Goal: Transaction & Acquisition: Download file/media

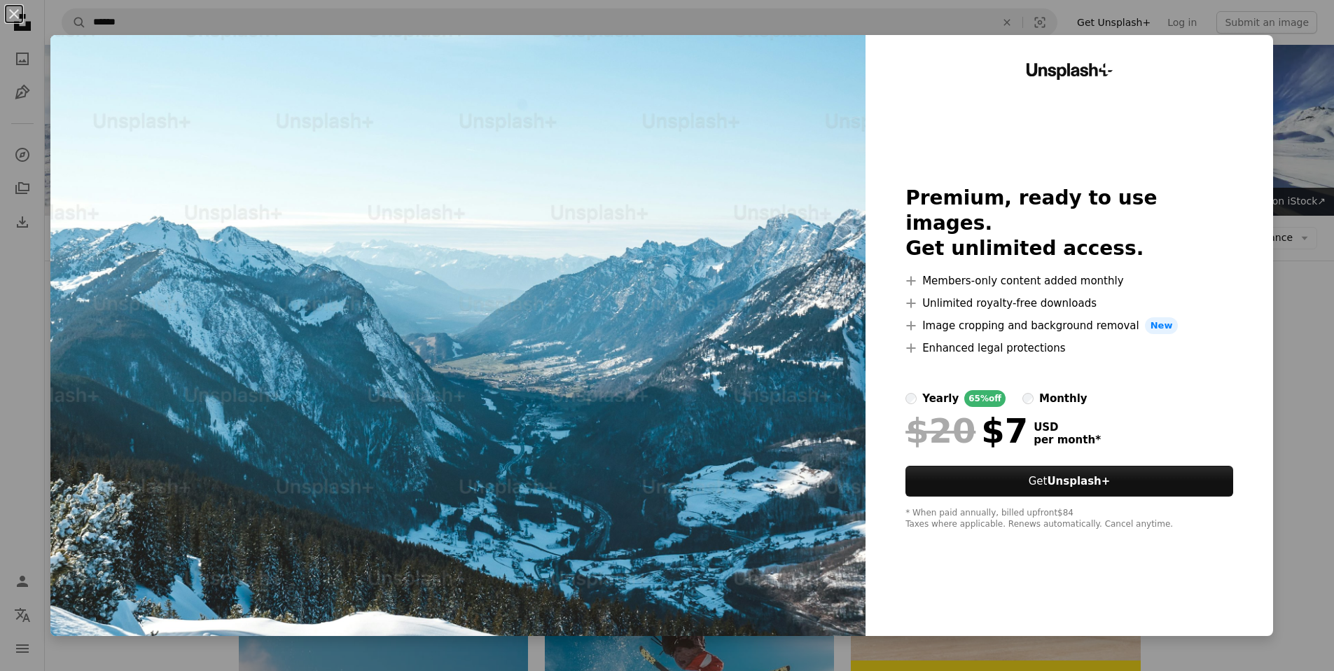
scroll to position [6112, 0]
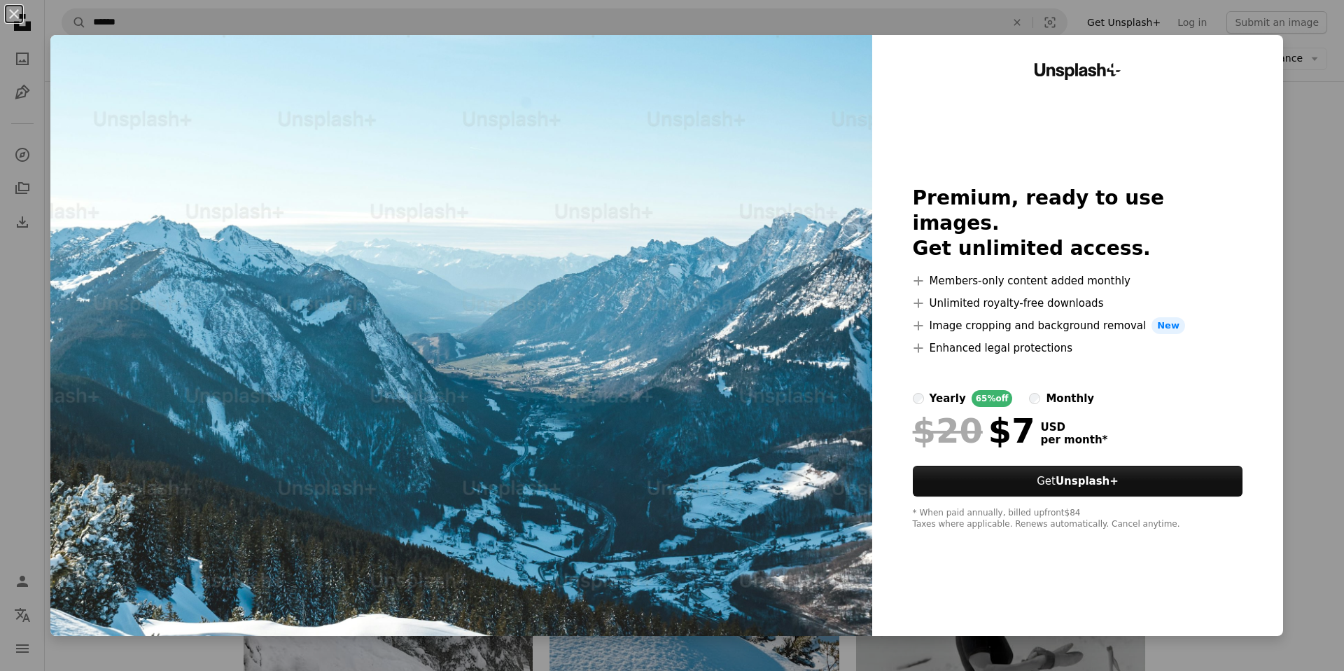
click at [1302, 465] on div "An X shape Unsplash+ Premium, ready to use images. Get unlimited access. A plus…" at bounding box center [672, 335] width 1344 height 671
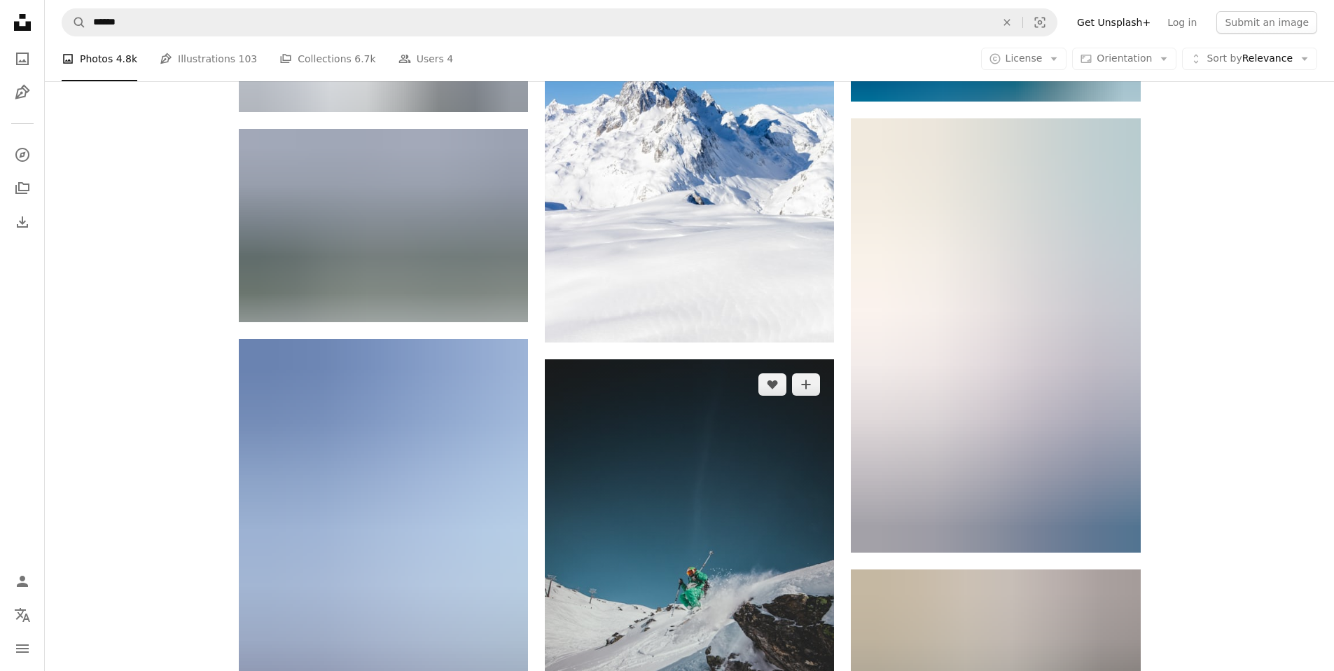
scroll to position [12647, 0]
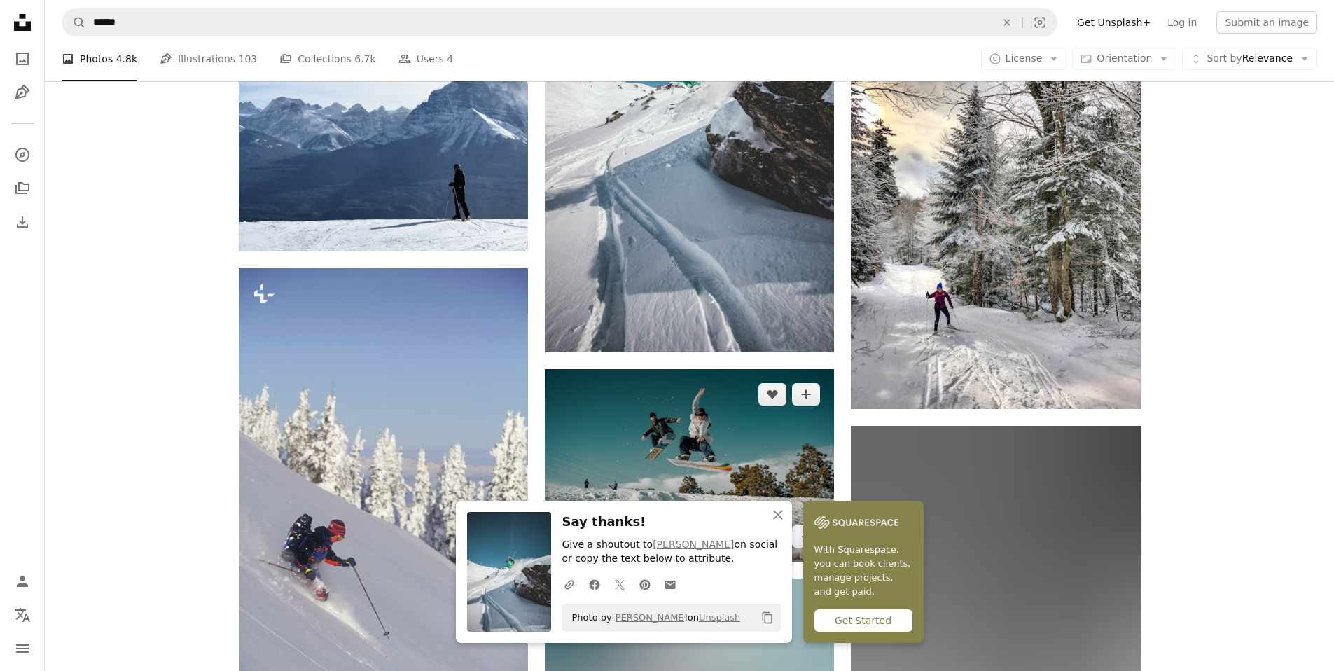
scroll to position [12974, 0]
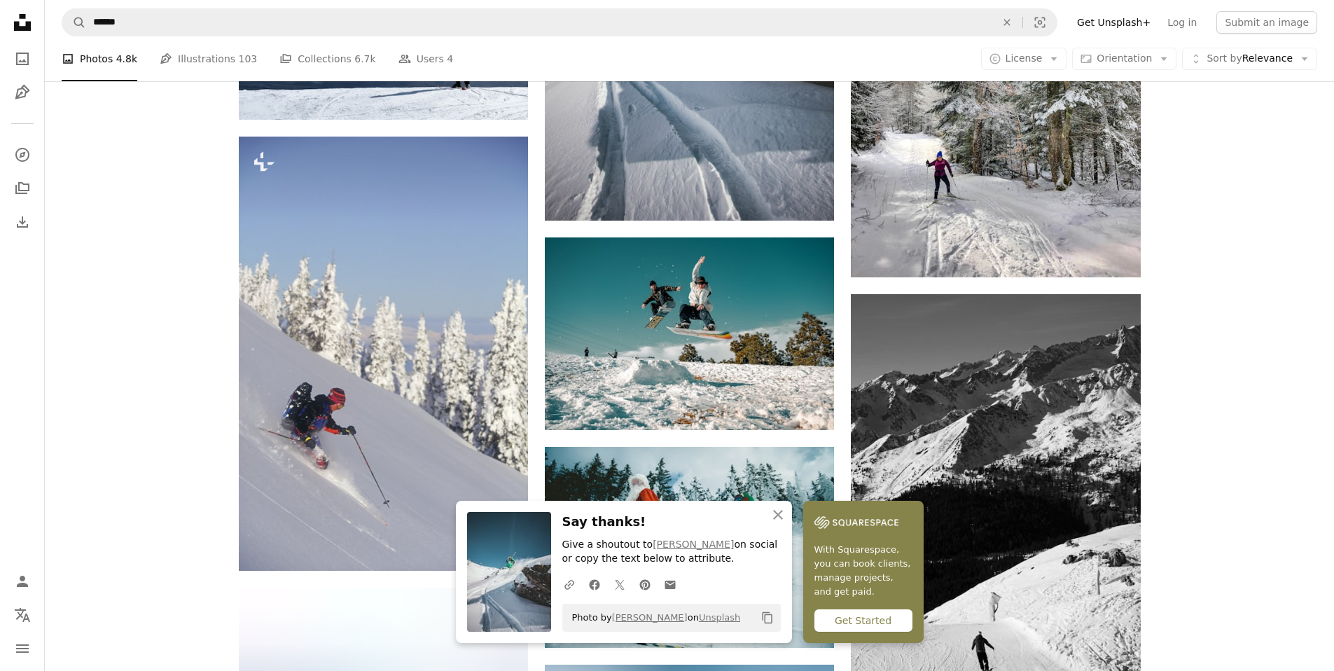
scroll to position [13628, 0]
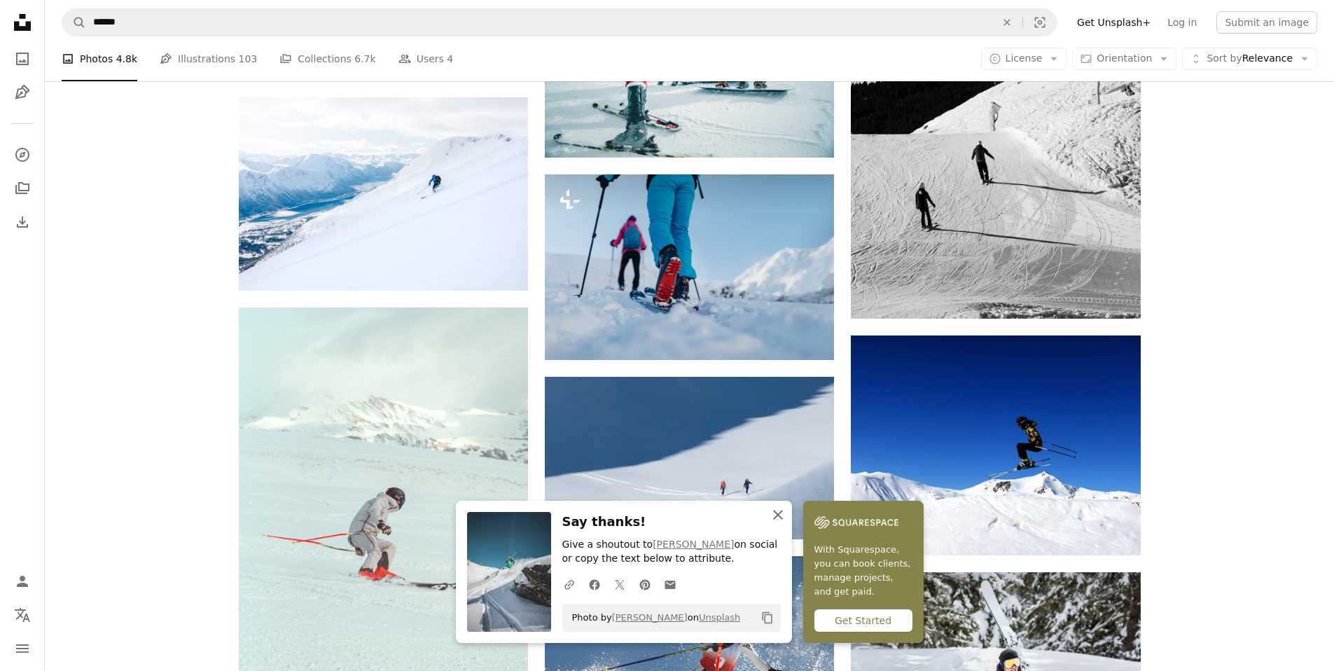
click at [783, 512] on icon "button" at bounding box center [778, 515] width 10 height 10
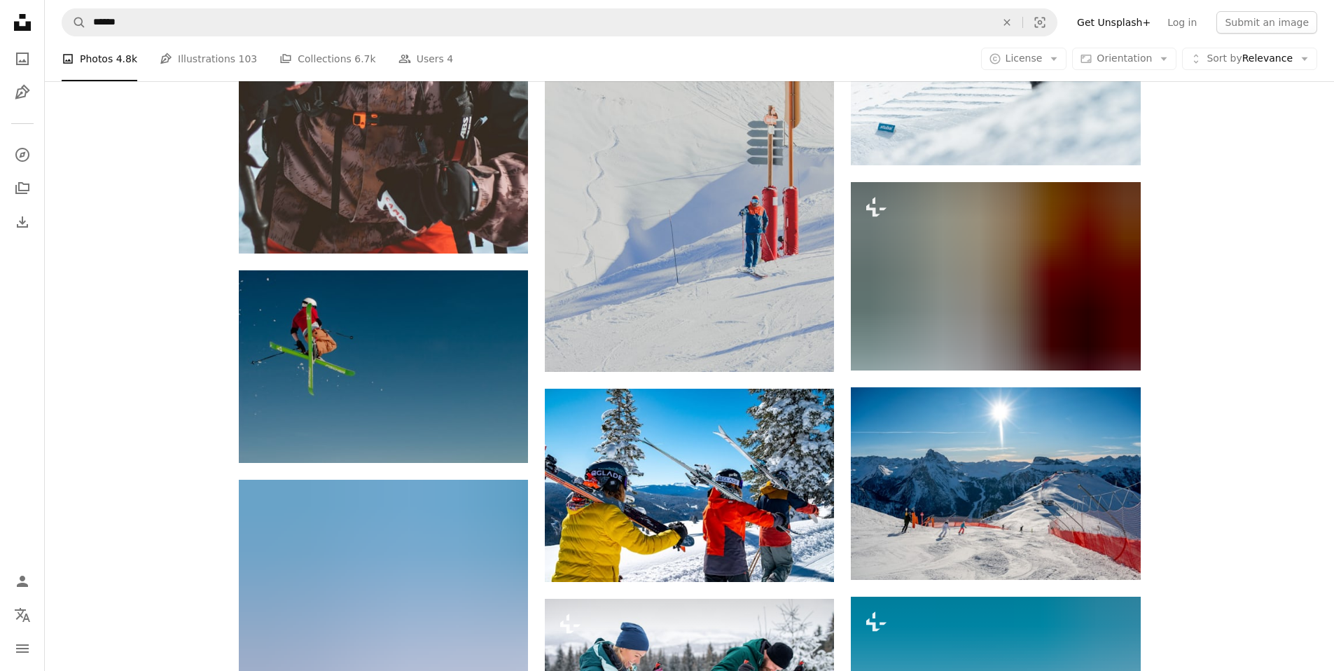
scroll to position [14935, 0]
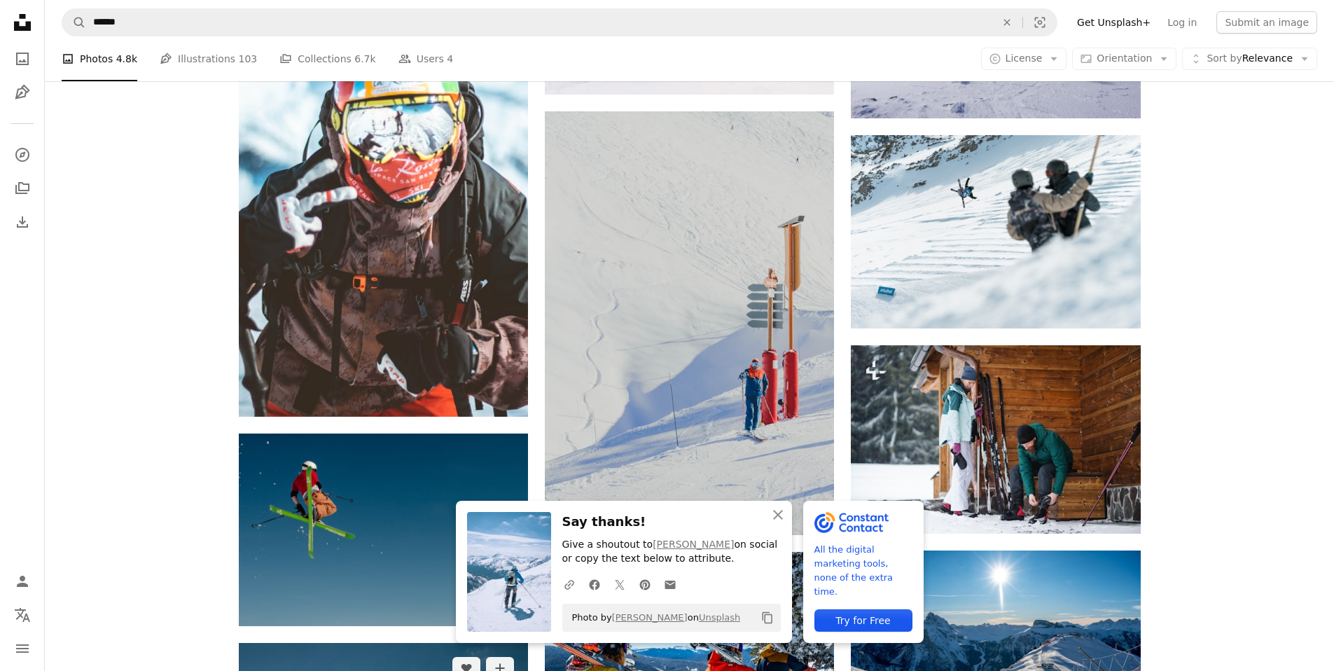
scroll to position [15098, 0]
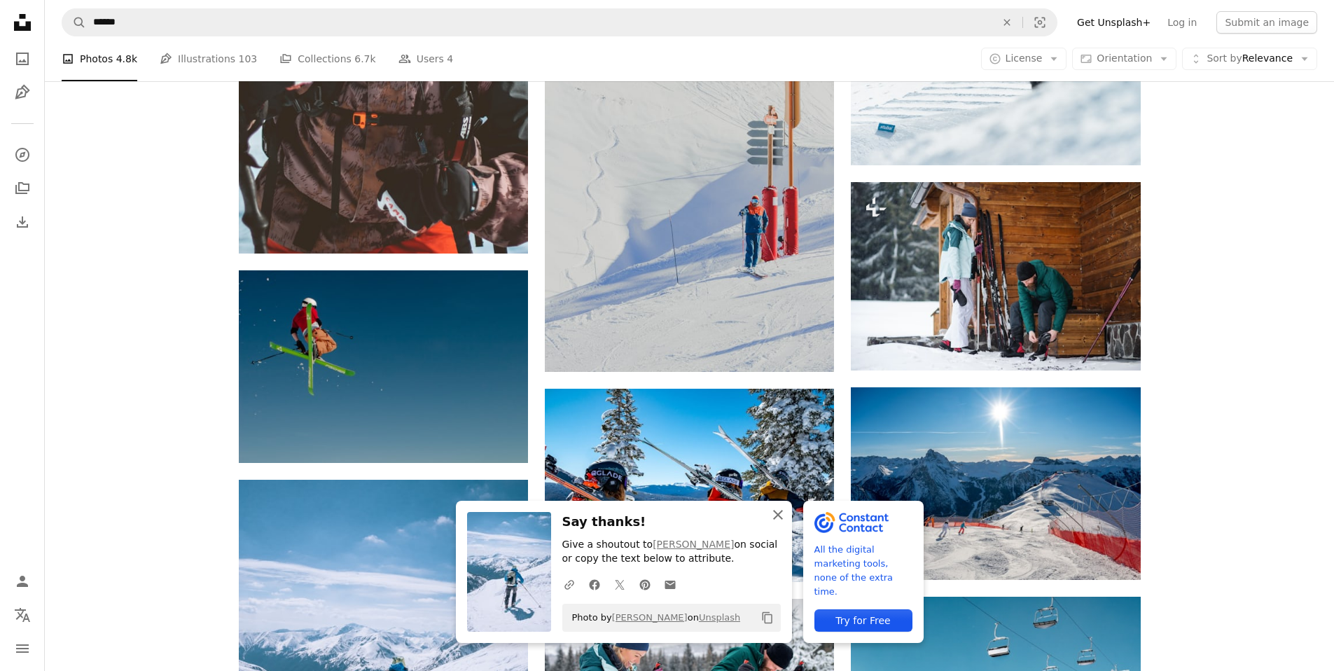
drag, startPoint x: 847, startPoint y: 513, endPoint x: 838, endPoint y: 510, distance: 10.2
click at [786, 513] on icon "An X shape" at bounding box center [778, 514] width 17 height 17
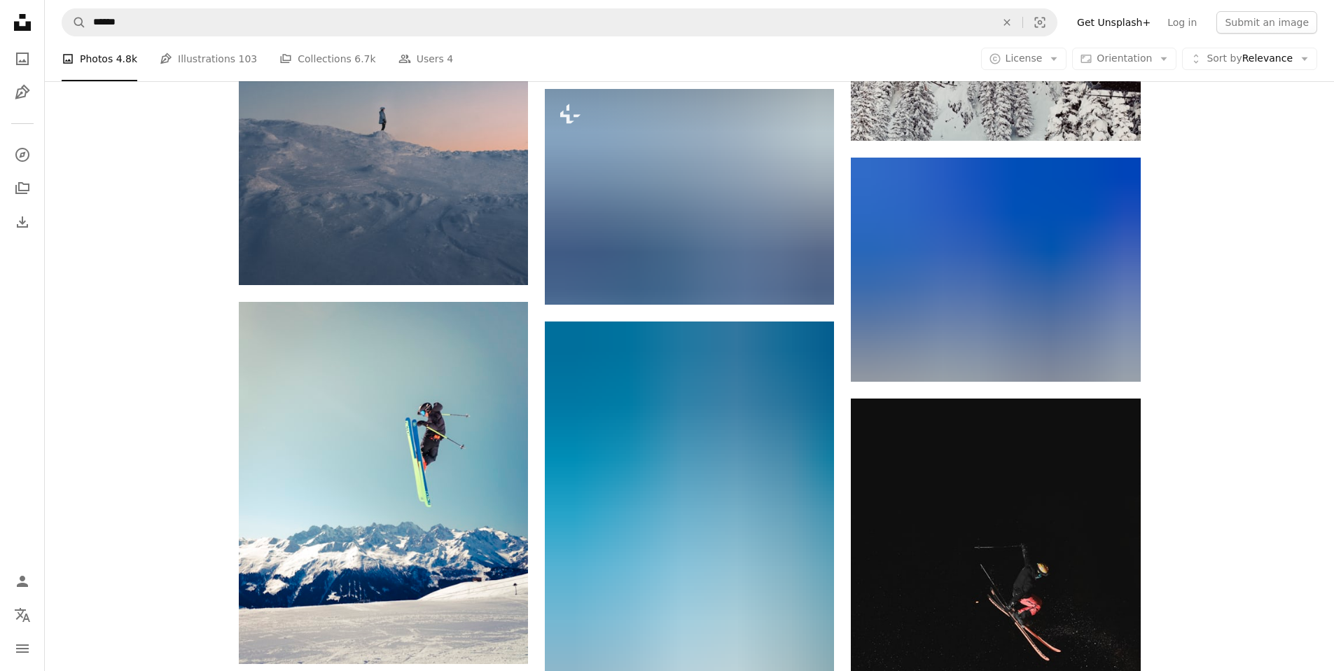
scroll to position [18203, 0]
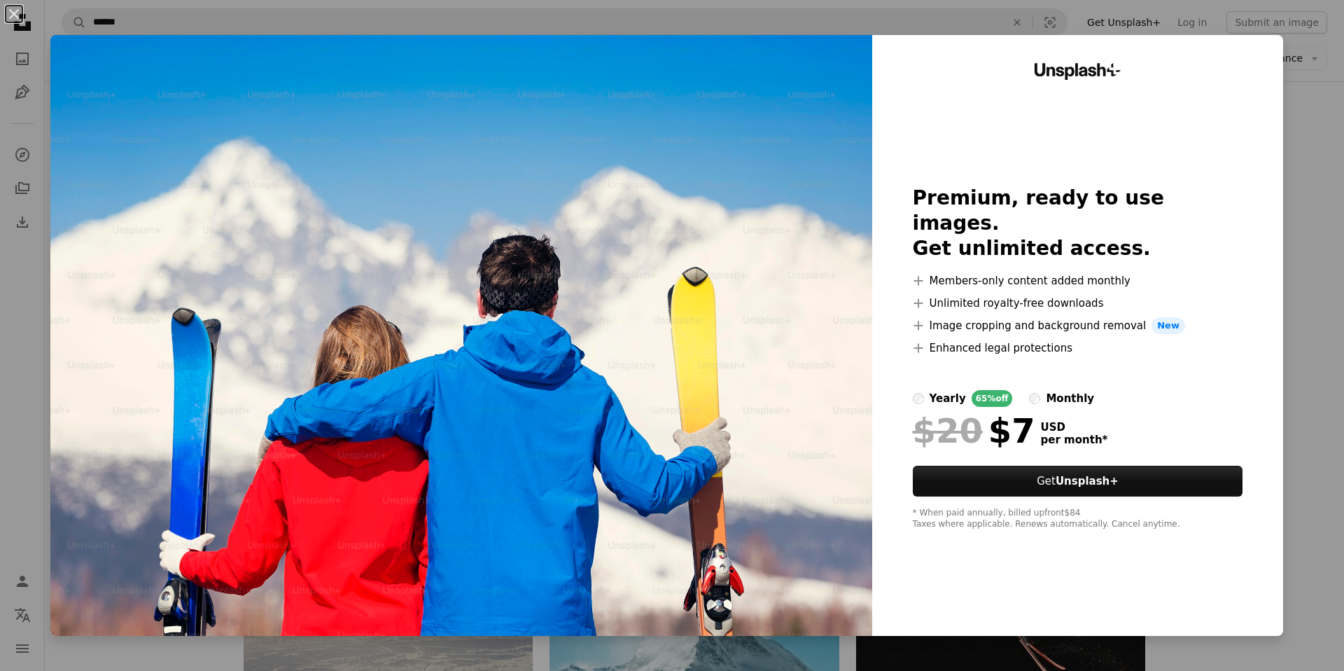
click at [1294, 230] on div "An X shape Unsplash+ Premium, ready to use images. Get unlimited access. A plus…" at bounding box center [672, 335] width 1344 height 671
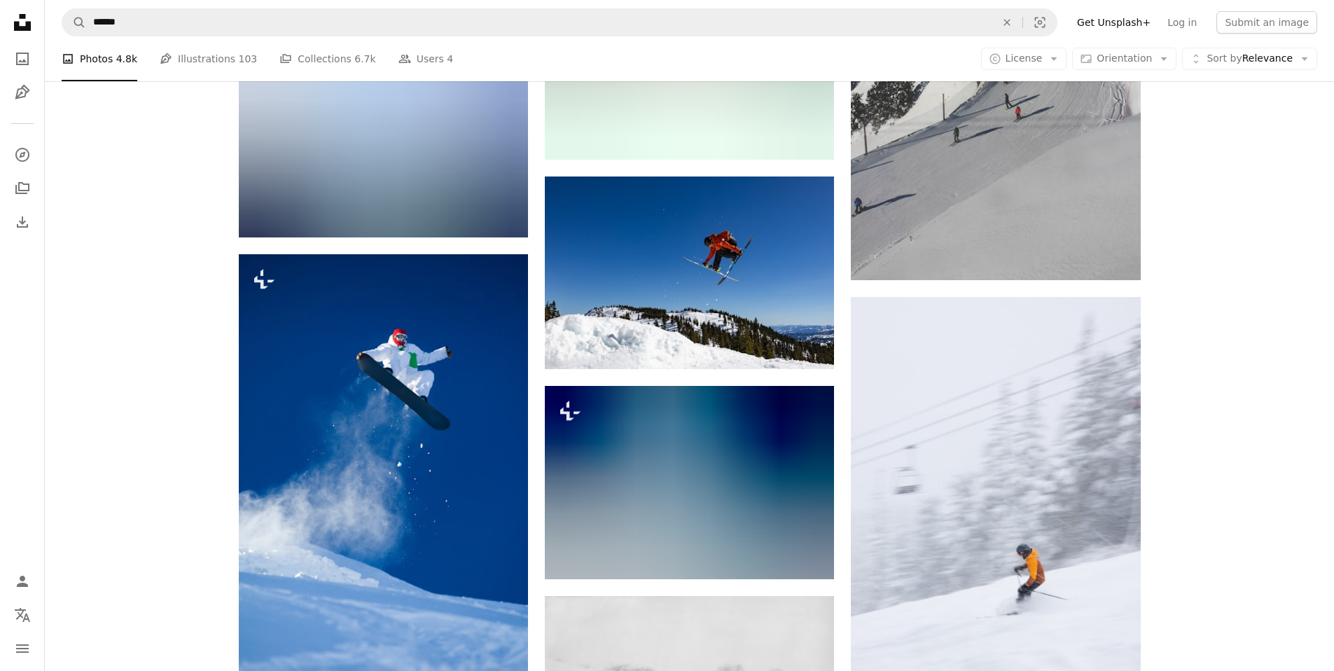
scroll to position [21961, 0]
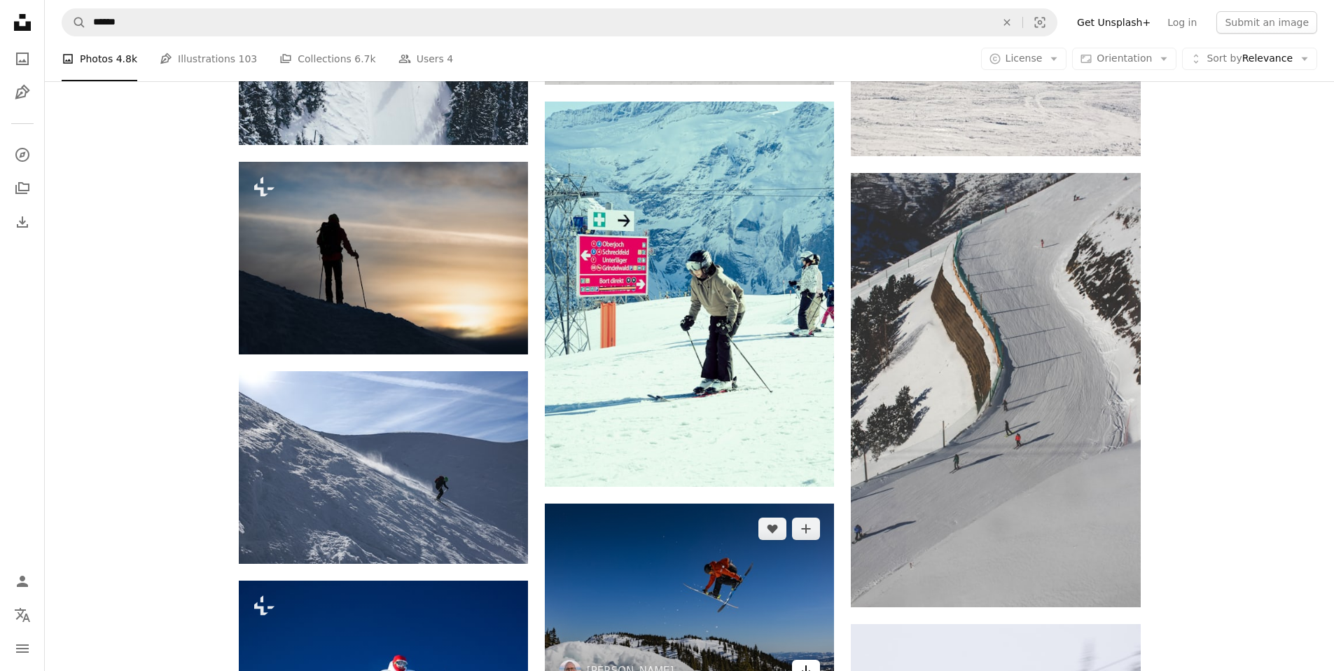
click at [812, 660] on link "Arrow pointing down" at bounding box center [806, 671] width 28 height 22
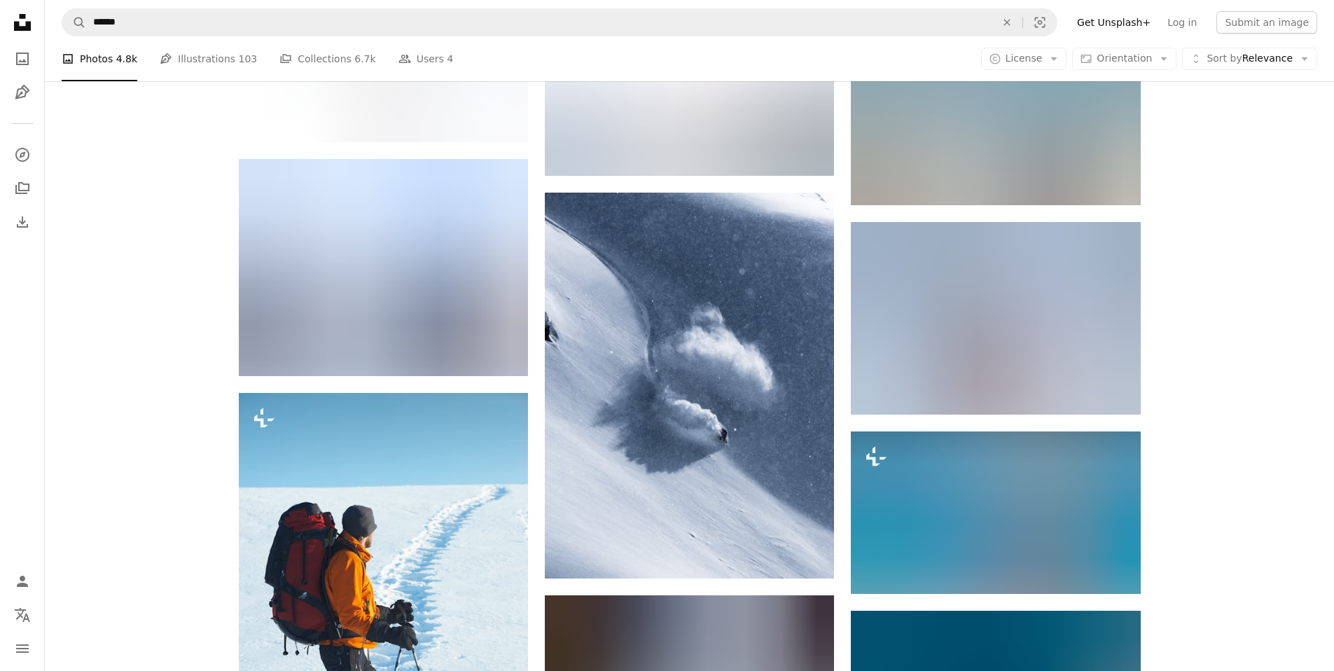
scroll to position [23268, 0]
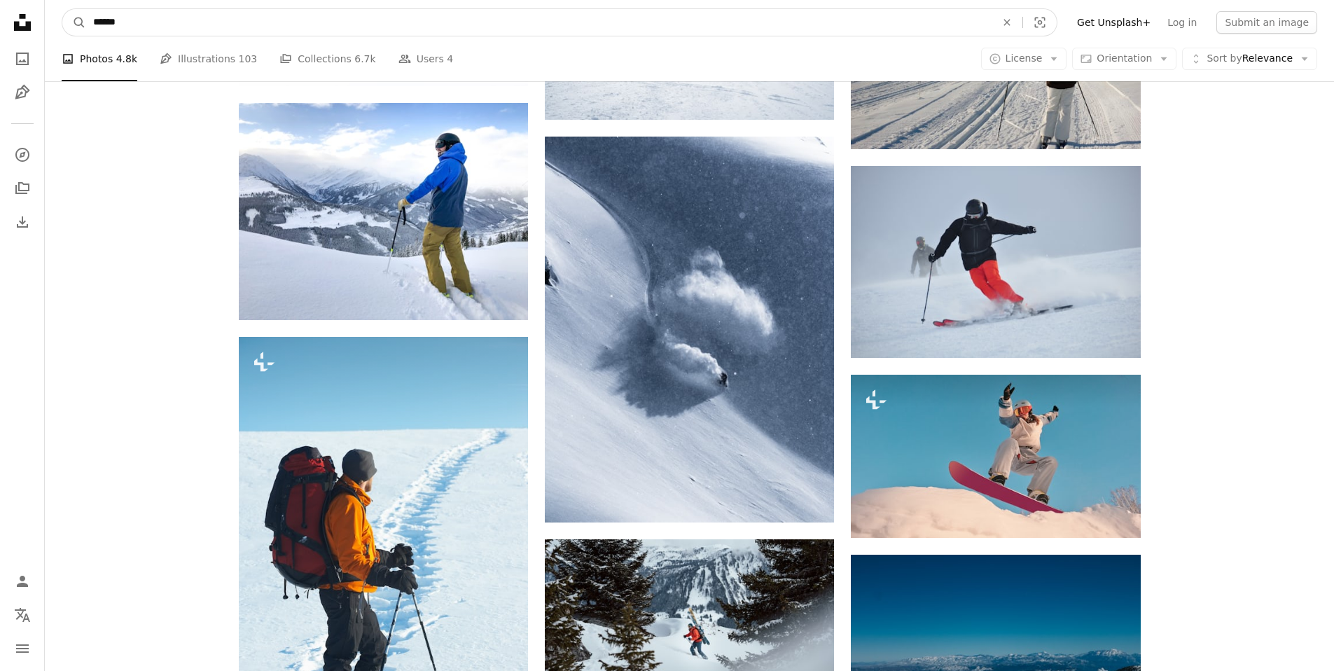
click at [401, 29] on input "******" at bounding box center [538, 22] width 905 height 27
type input "*****"
click button "A magnifying glass" at bounding box center [74, 22] width 24 height 27
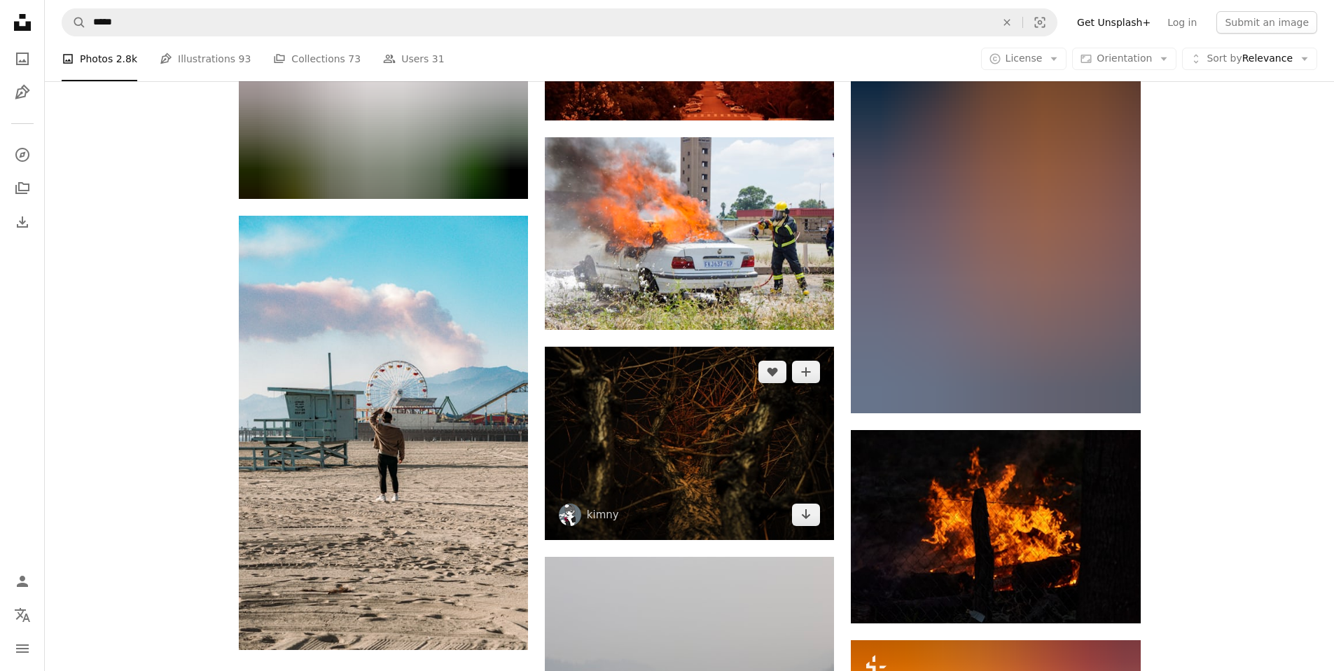
scroll to position [1307, 0]
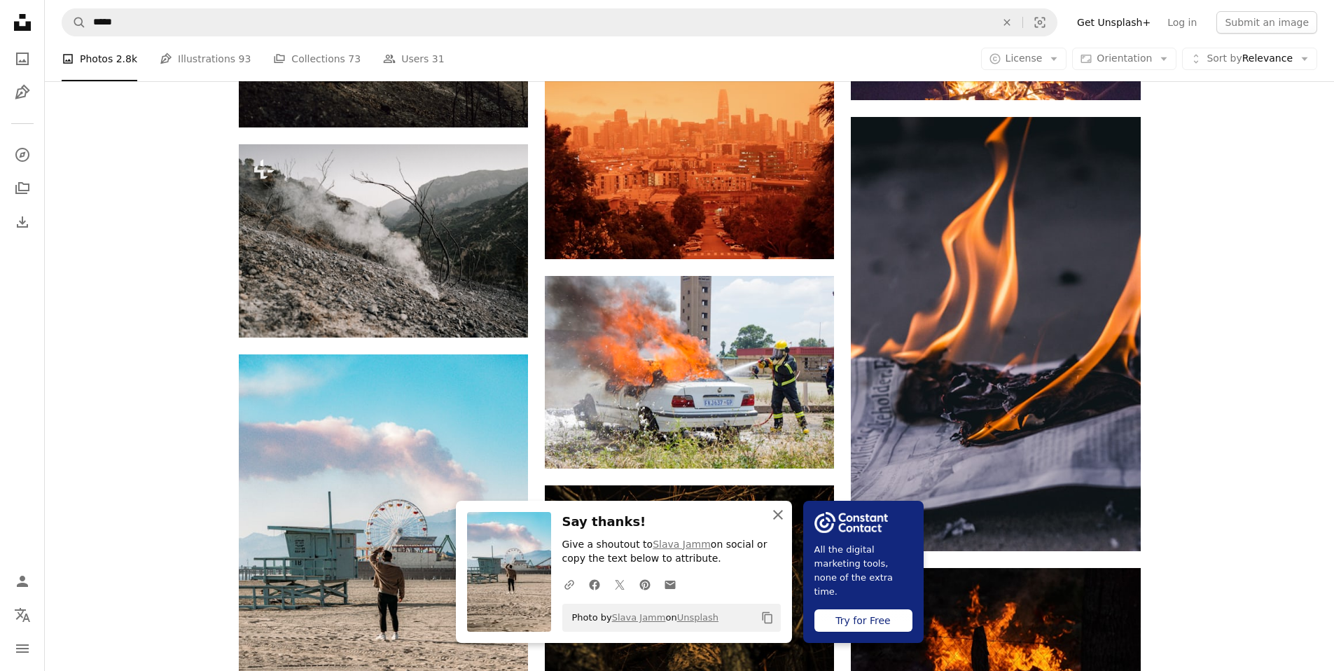
click at [786, 520] on icon "An X shape" at bounding box center [778, 514] width 17 height 17
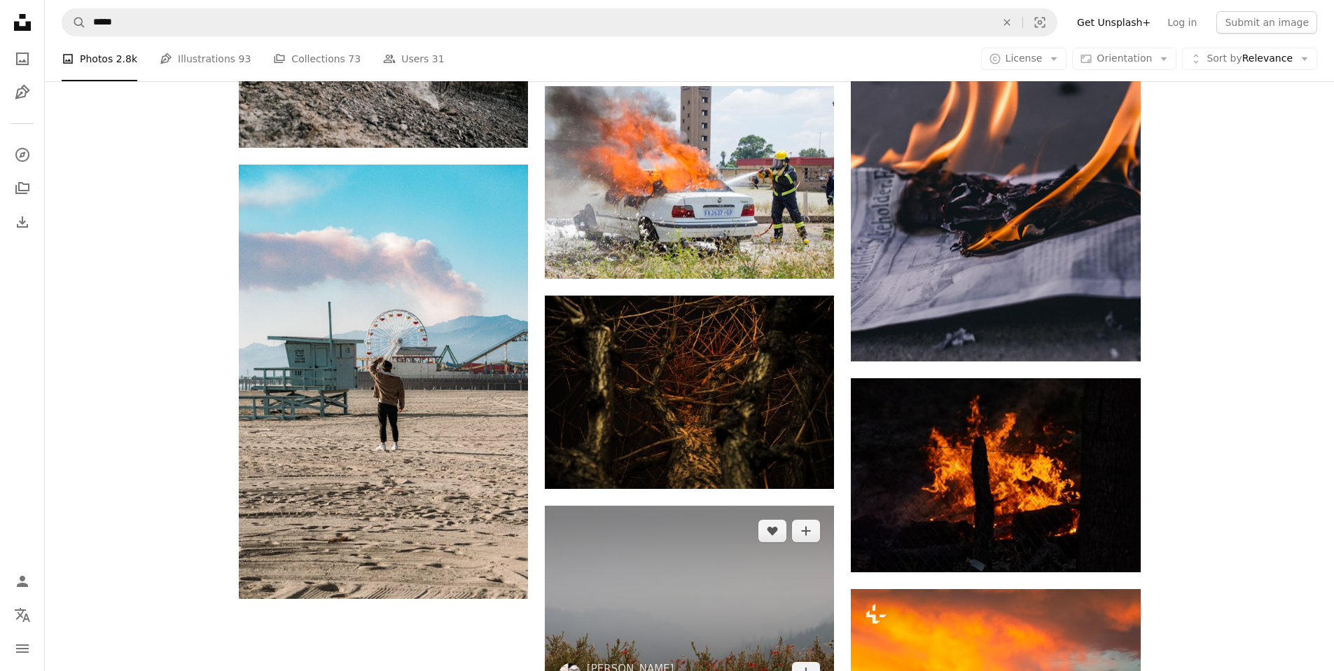
scroll to position [1689, 0]
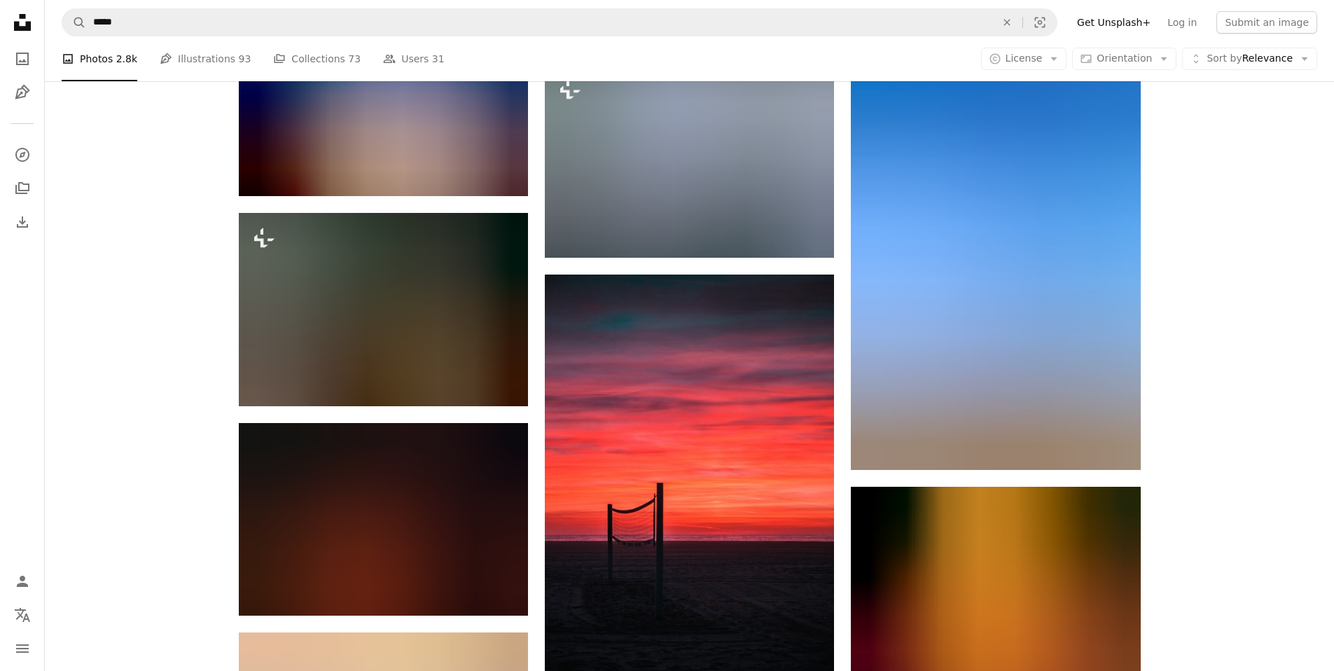
scroll to position [8388, 0]
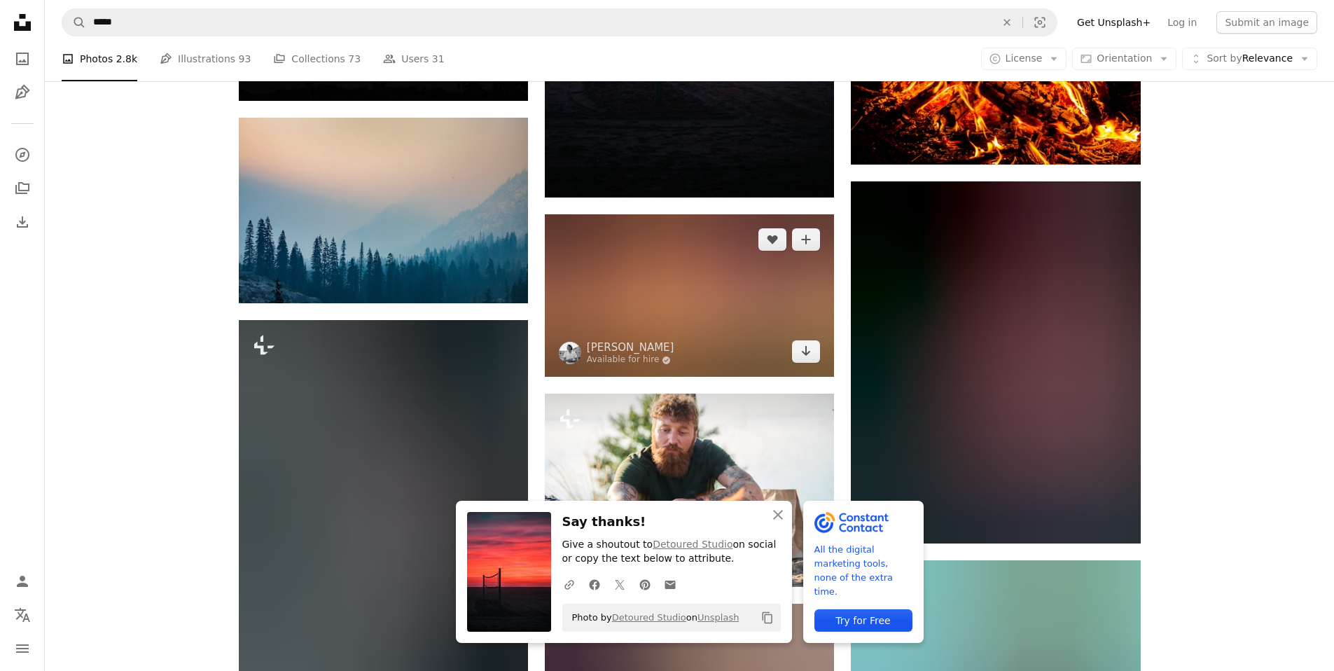
scroll to position [9042, 0]
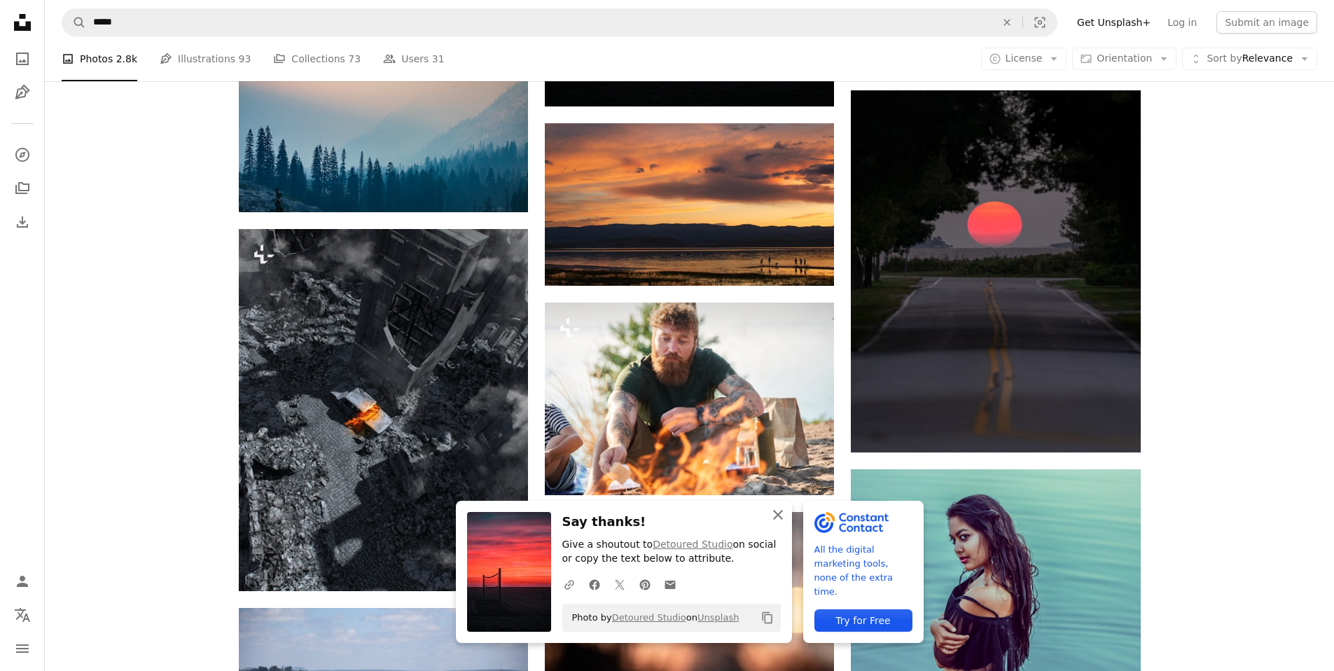
click at [786, 519] on icon "An X shape" at bounding box center [778, 514] width 17 height 17
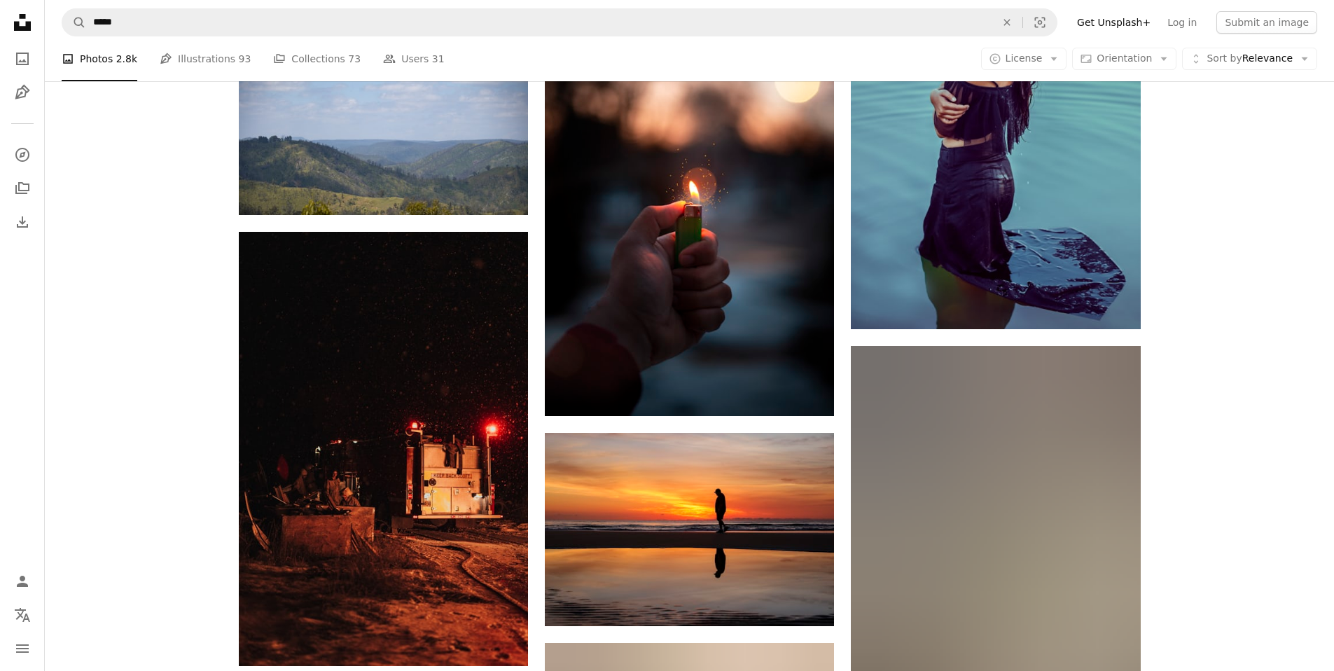
scroll to position [9695, 0]
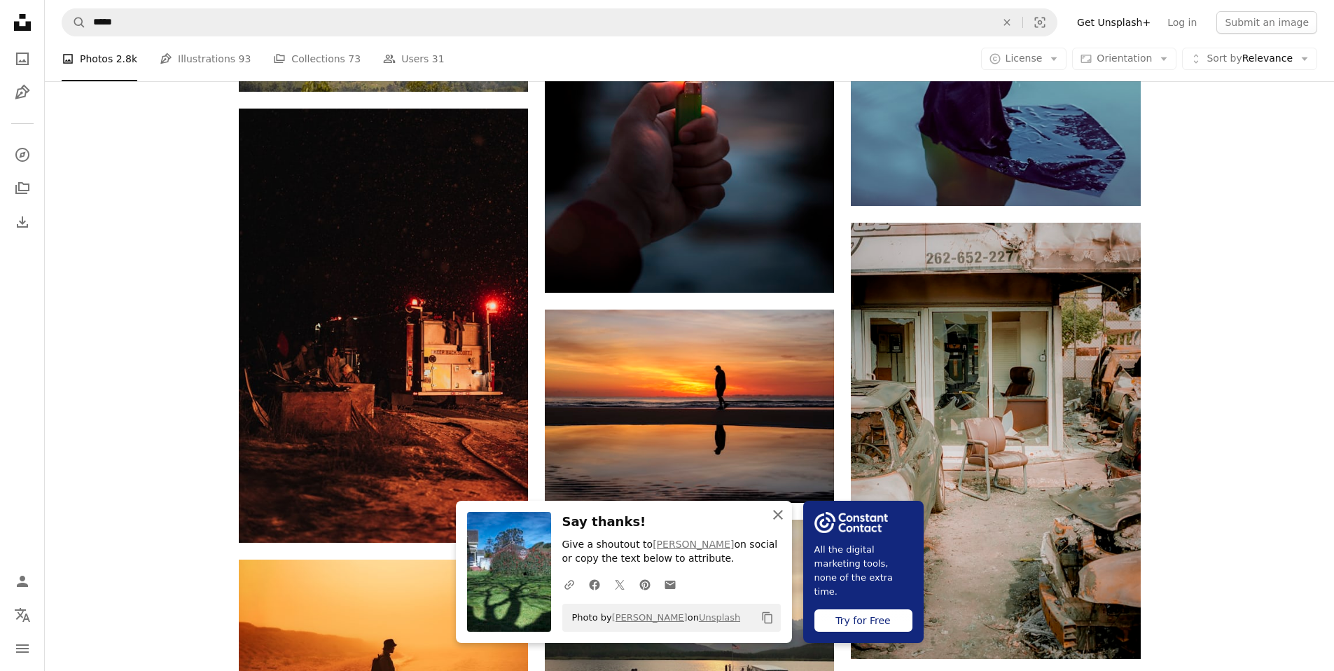
drag, startPoint x: 842, startPoint y: 516, endPoint x: 801, endPoint y: 513, distance: 40.8
click at [783, 516] on icon "button" at bounding box center [778, 515] width 10 height 10
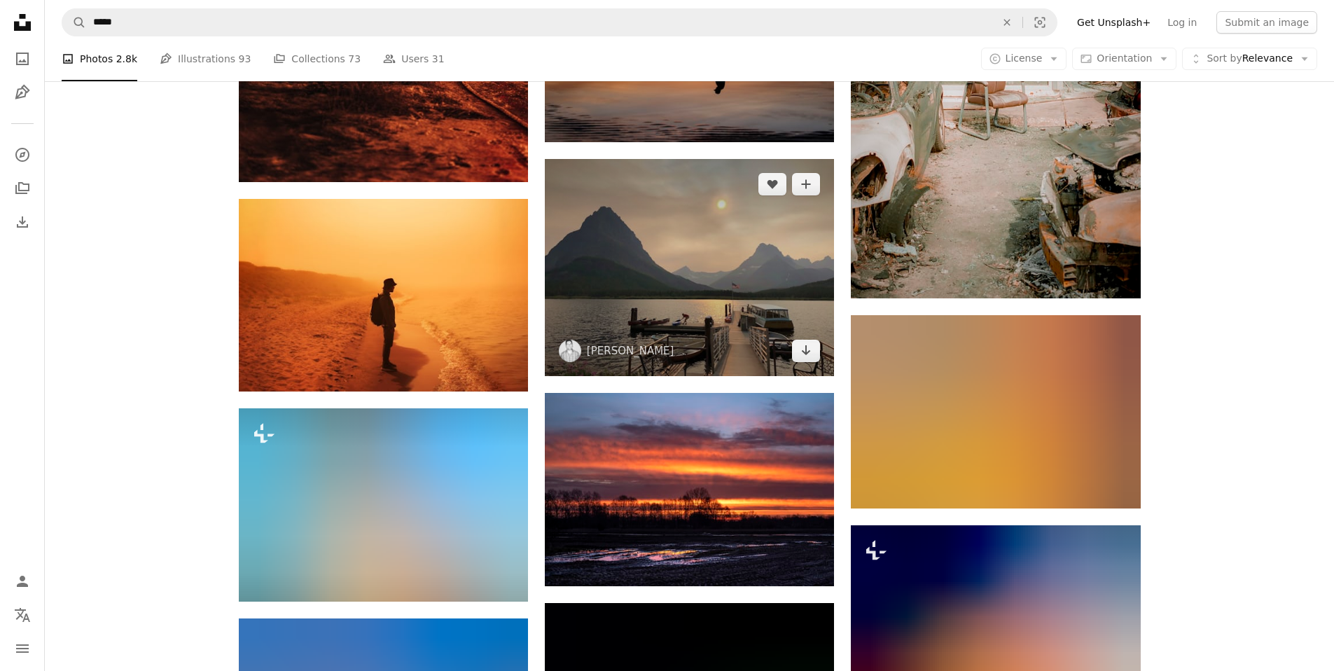
scroll to position [10185, 0]
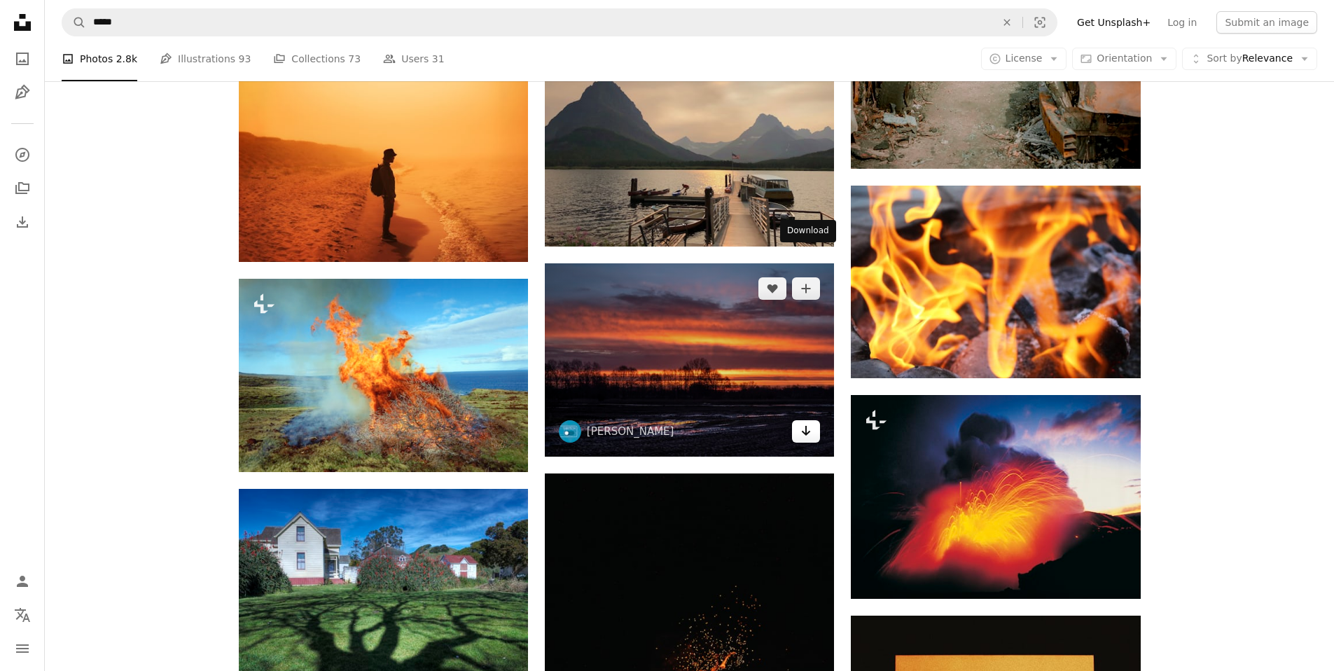
click at [808, 426] on icon "Download" at bounding box center [806, 431] width 9 height 10
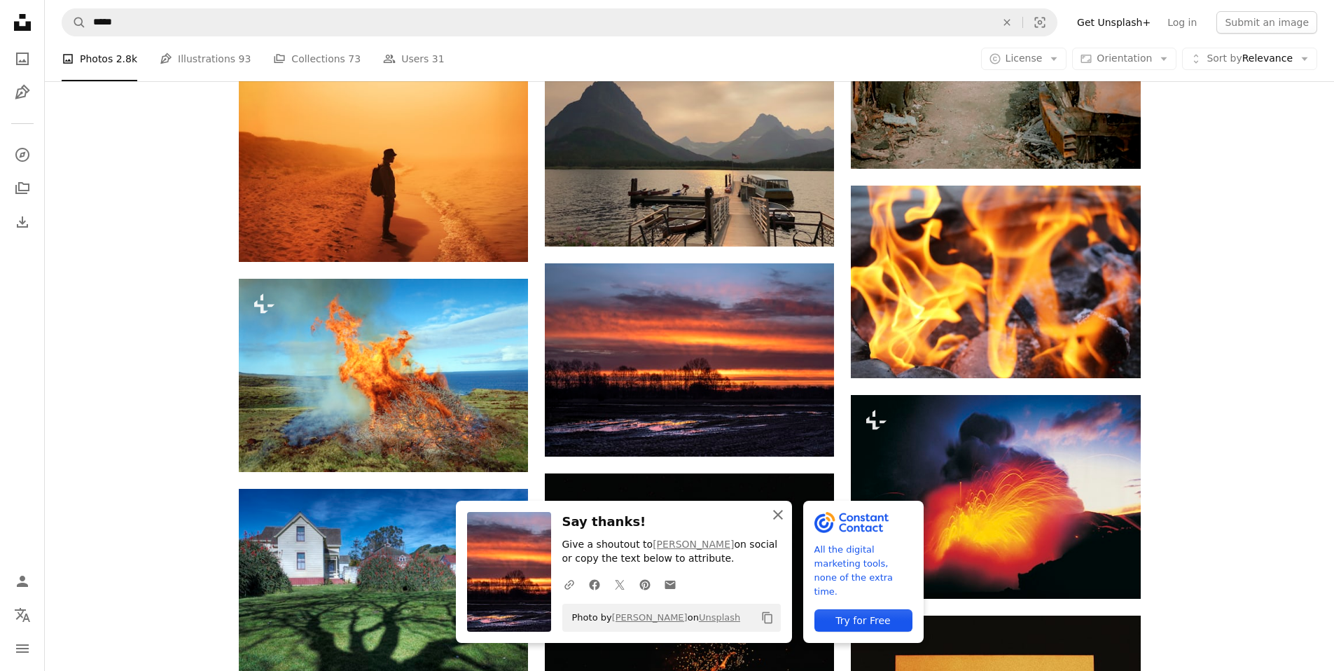
click at [786, 515] on icon "An X shape" at bounding box center [778, 514] width 17 height 17
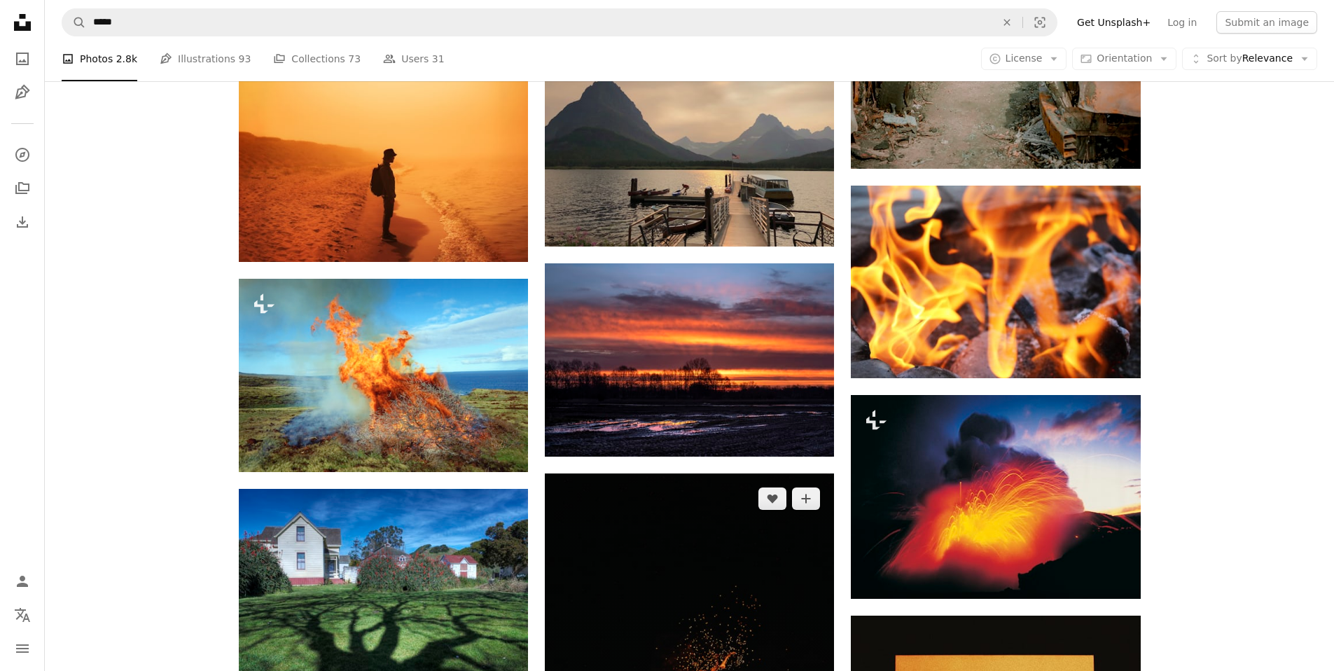
scroll to position [10675, 0]
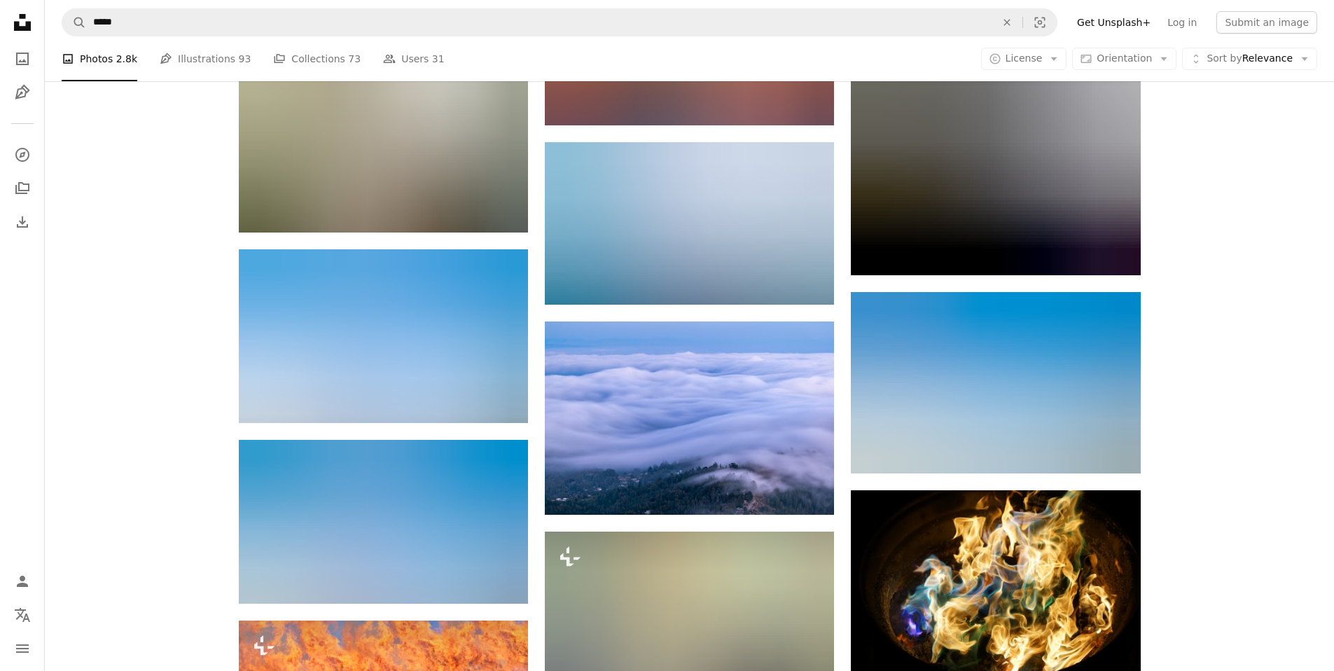
scroll to position [21950, 0]
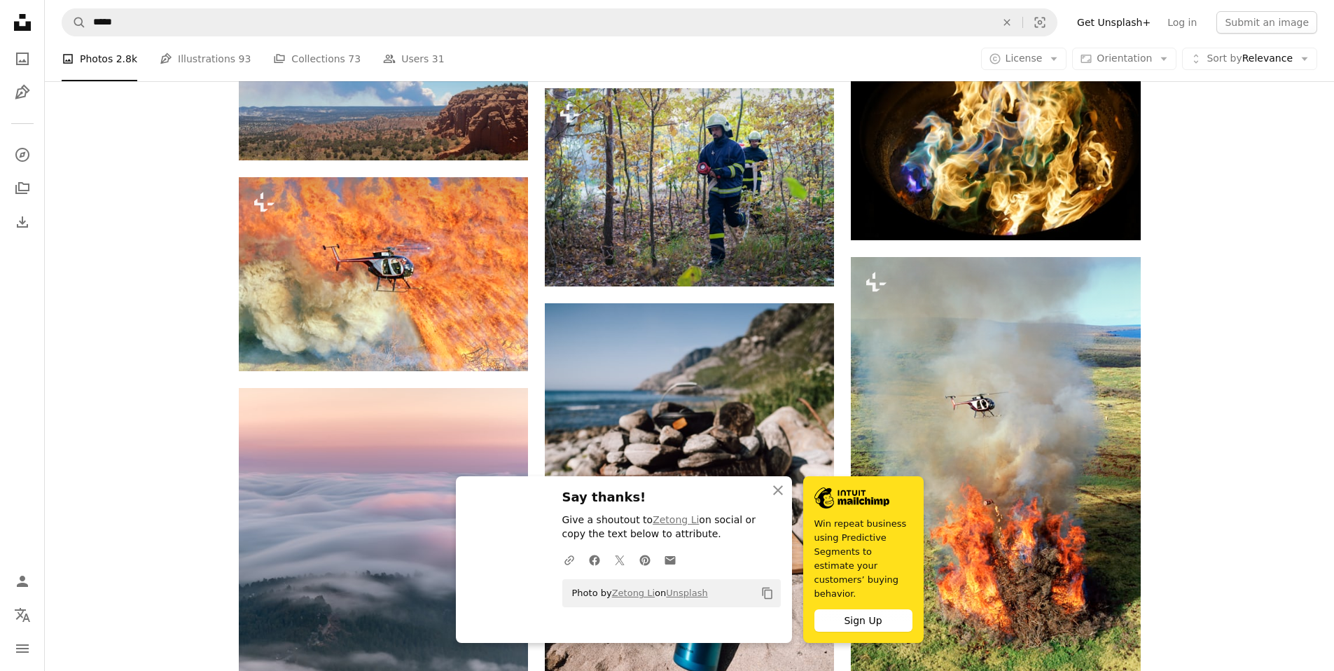
scroll to position [22277, 0]
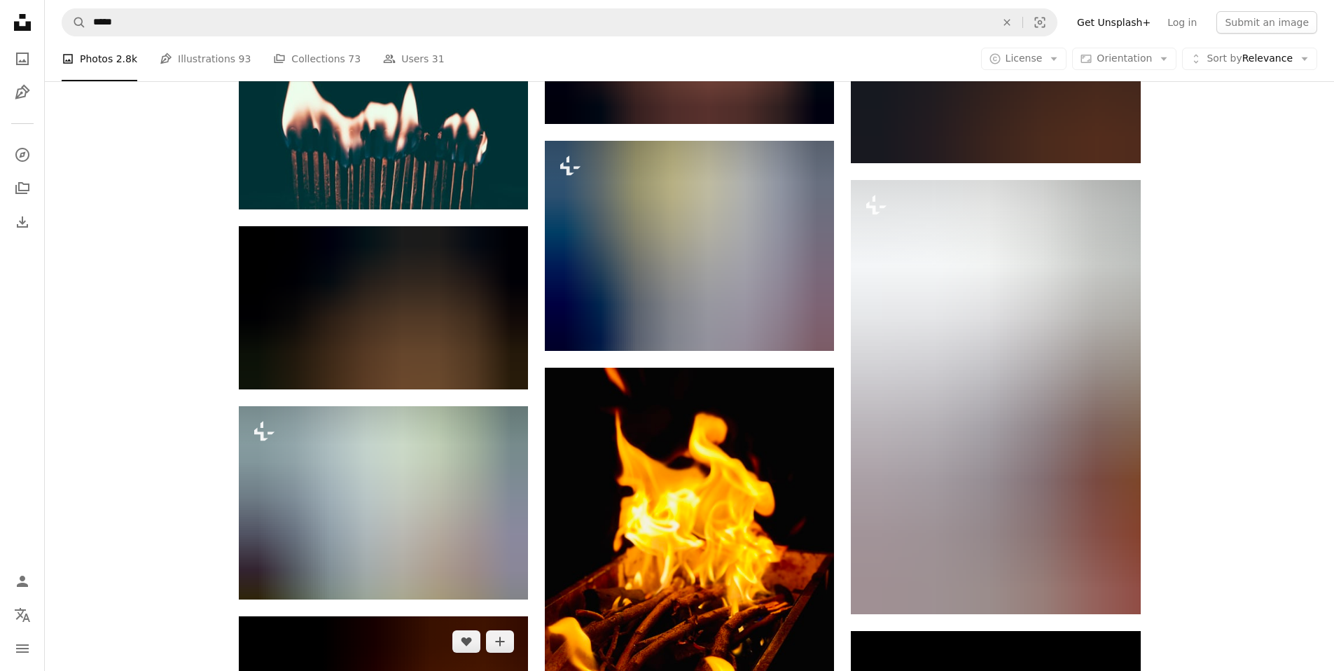
scroll to position [45601, 0]
